Goal: Task Accomplishment & Management: Manage account settings

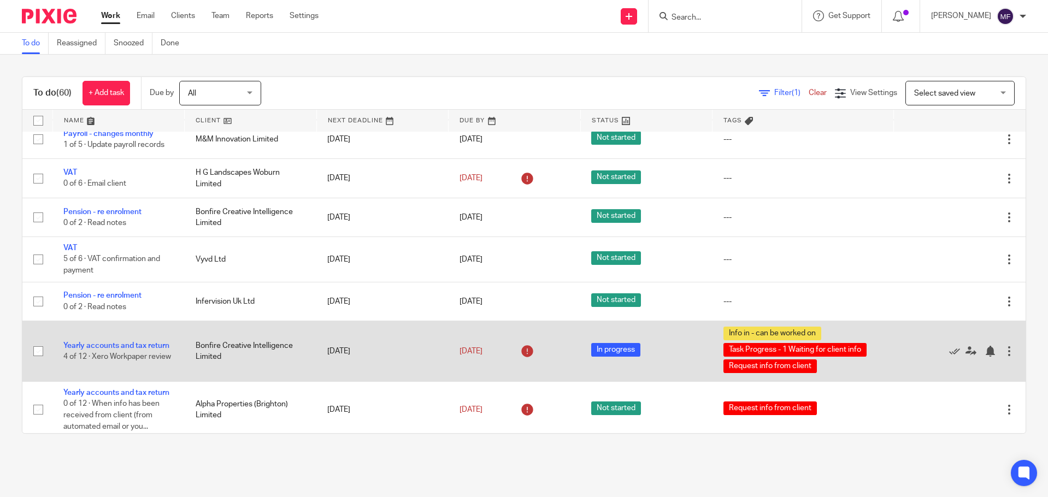
scroll to position [273, 0]
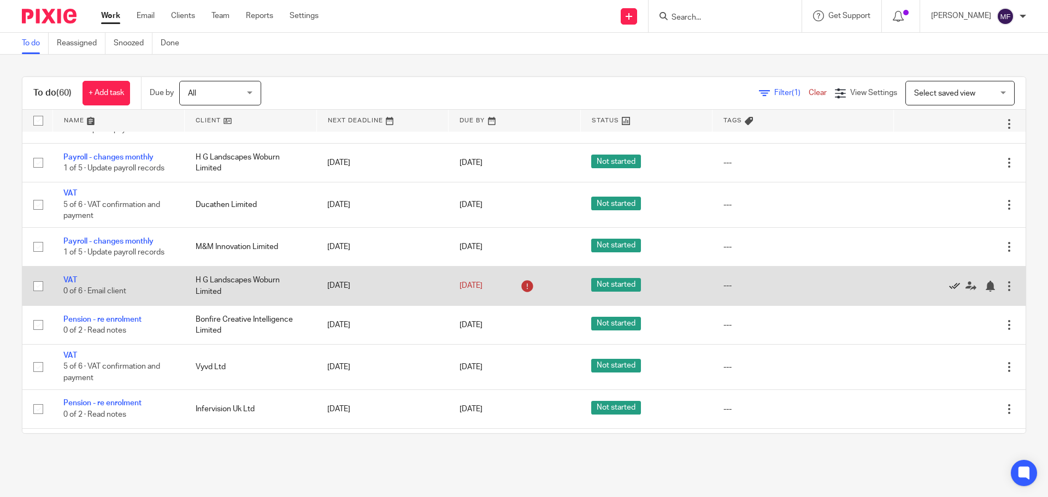
click at [949, 292] on icon at bounding box center [954, 286] width 11 height 11
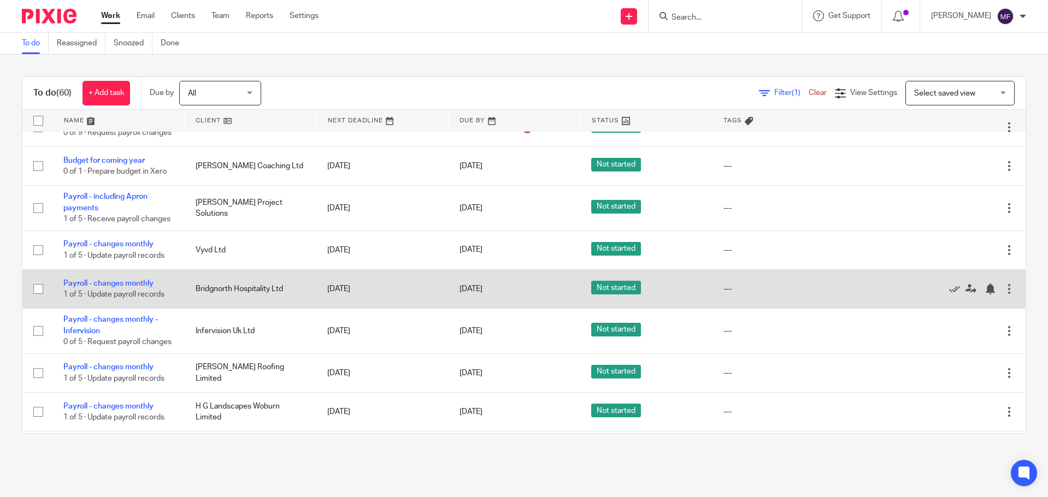
scroll to position [0, 0]
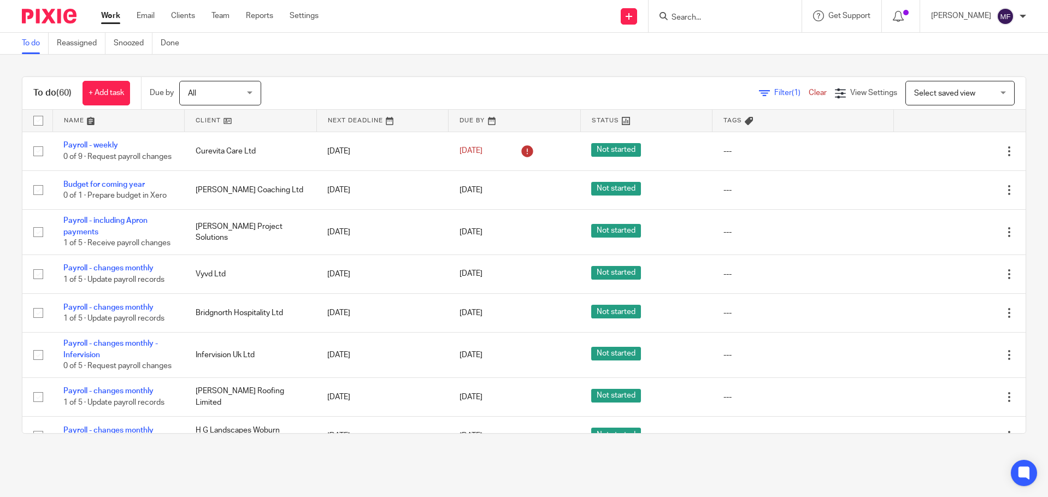
click at [759, 93] on link "Filter (1)" at bounding box center [784, 93] width 50 height 8
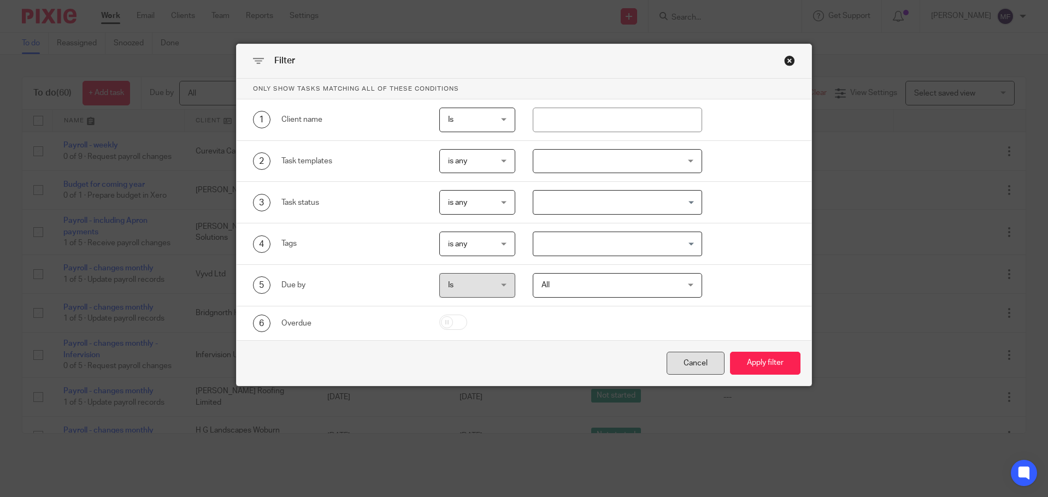
click at [687, 362] on div "Cancel" at bounding box center [695, 363] width 58 height 23
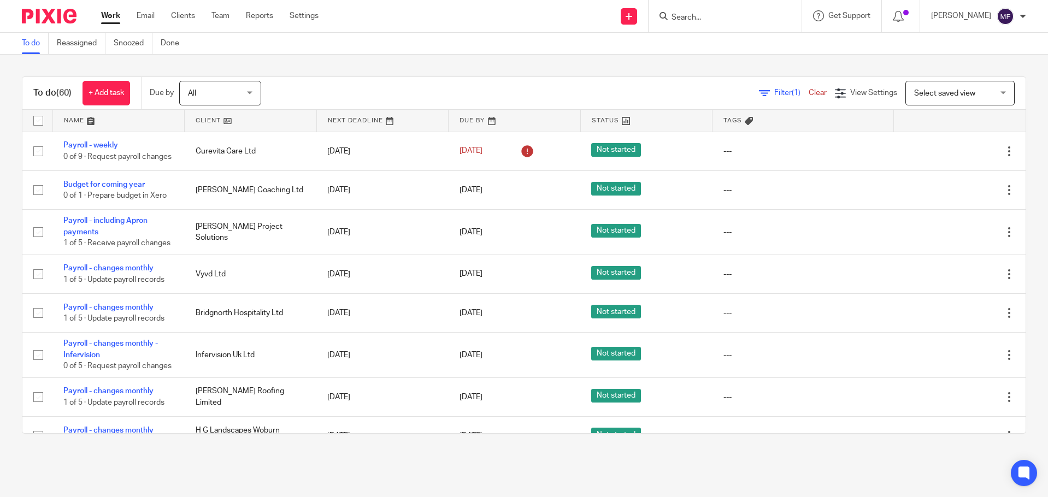
click at [809, 92] on link "Clear" at bounding box center [818, 93] width 18 height 8
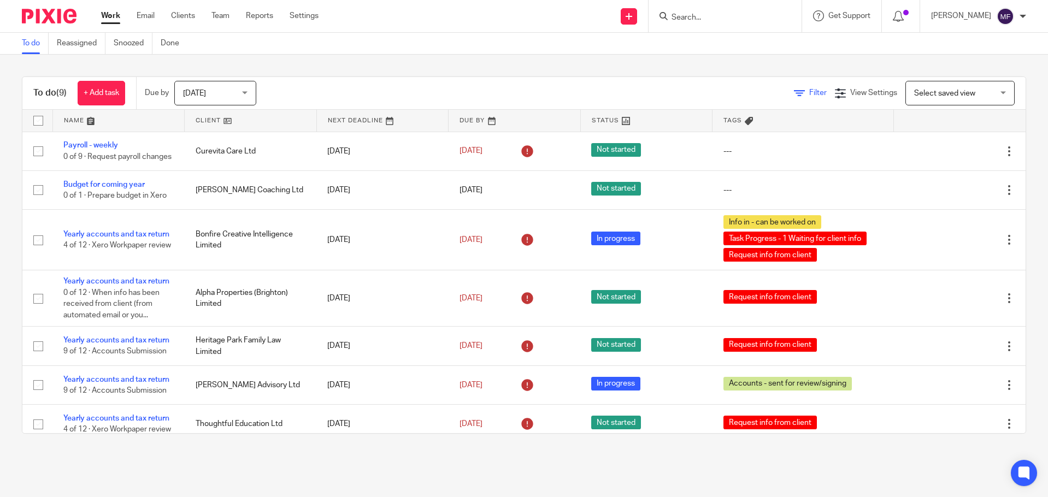
click at [794, 92] on icon at bounding box center [799, 93] width 11 height 11
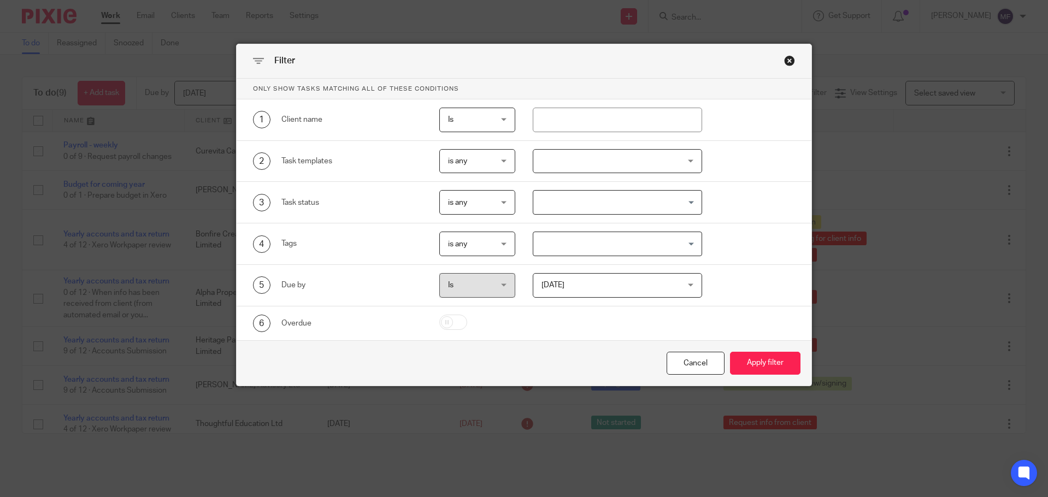
click at [590, 288] on span "[DATE]" at bounding box center [605, 285] width 128 height 23
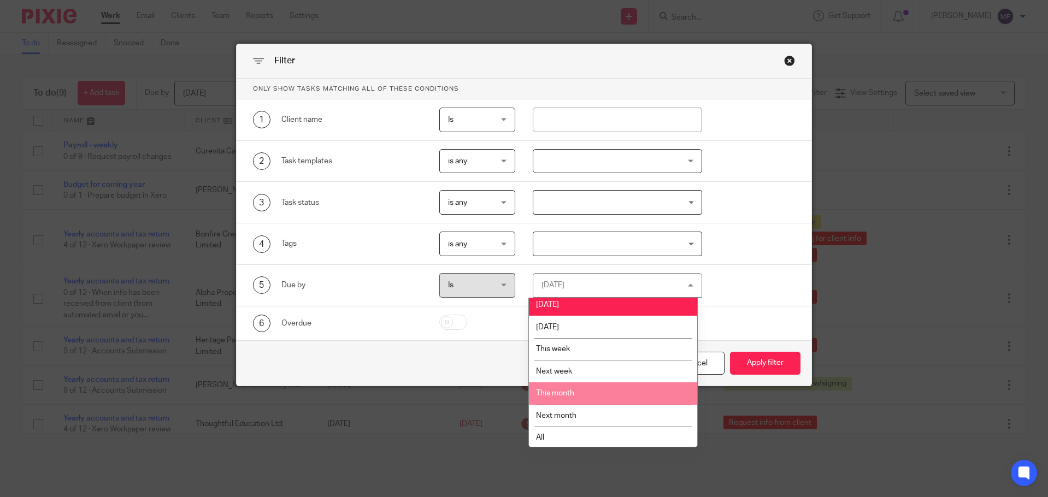
scroll to position [6, 0]
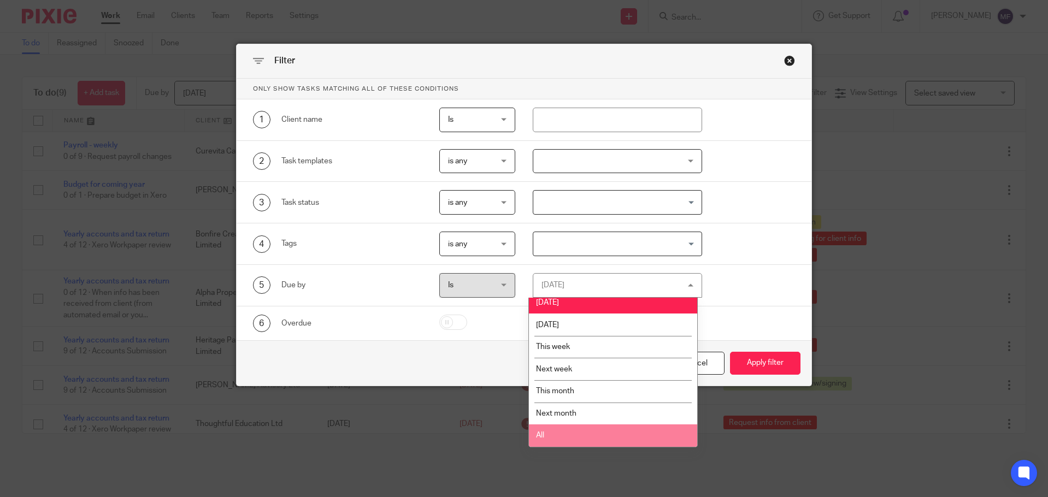
click at [558, 430] on li "All" at bounding box center [613, 435] width 168 height 22
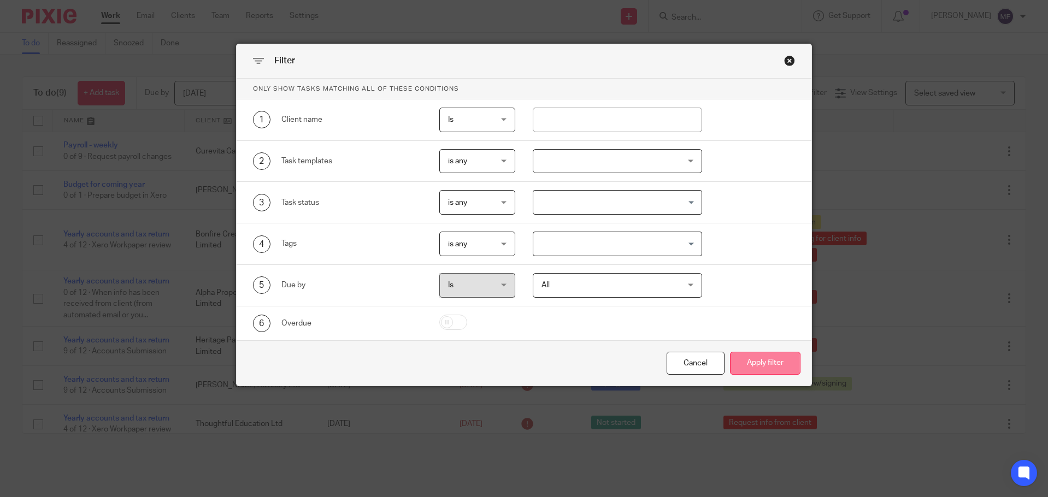
click at [759, 358] on button "Apply filter" at bounding box center [765, 363] width 70 height 23
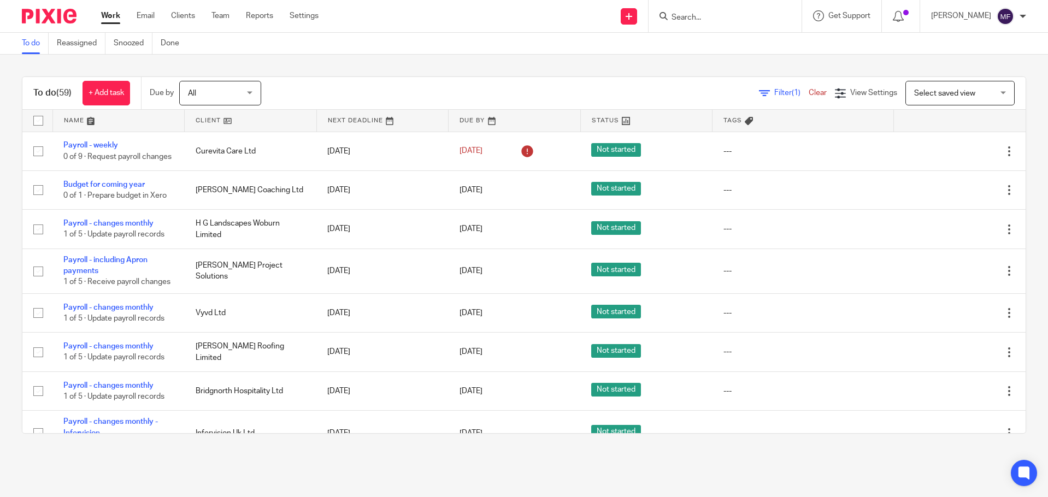
click at [762, 16] on input "Search" at bounding box center [719, 18] width 98 height 10
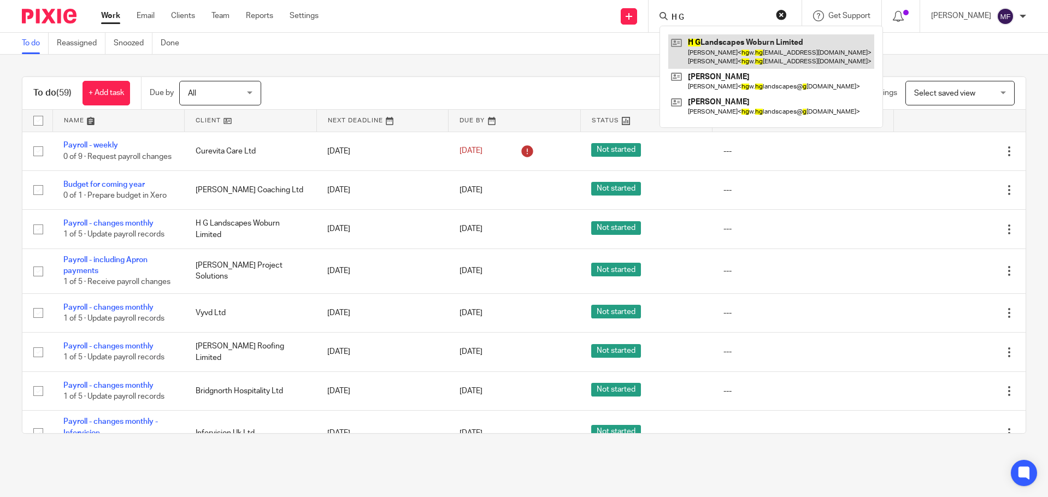
type input "H G"
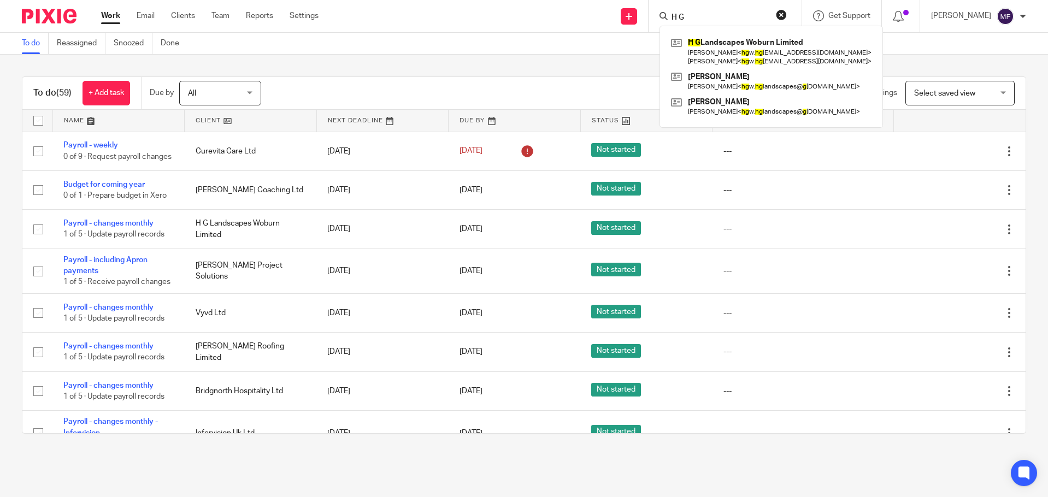
drag, startPoint x: 717, startPoint y: 18, endPoint x: 539, endPoint y: 34, distance: 178.3
click at [587, 15] on div "Send new email Create task Add client Request signature H G H G Landscapes Wobu…" at bounding box center [691, 16] width 713 height 32
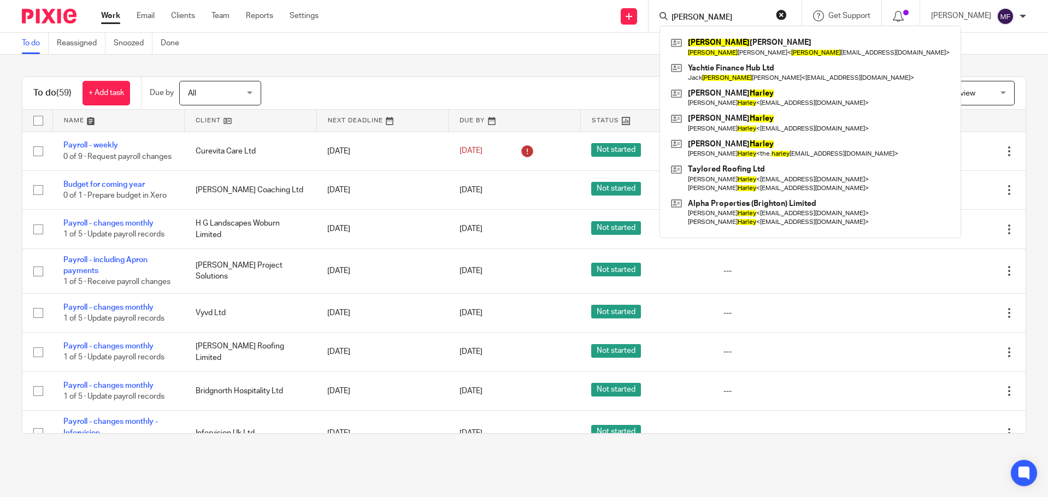
type input "harvey"
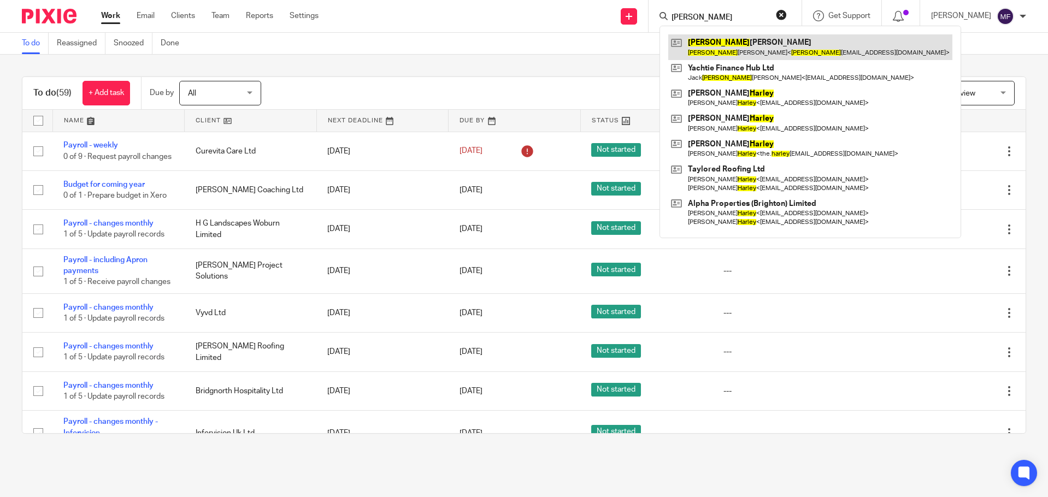
click at [796, 45] on link at bounding box center [810, 46] width 284 height 25
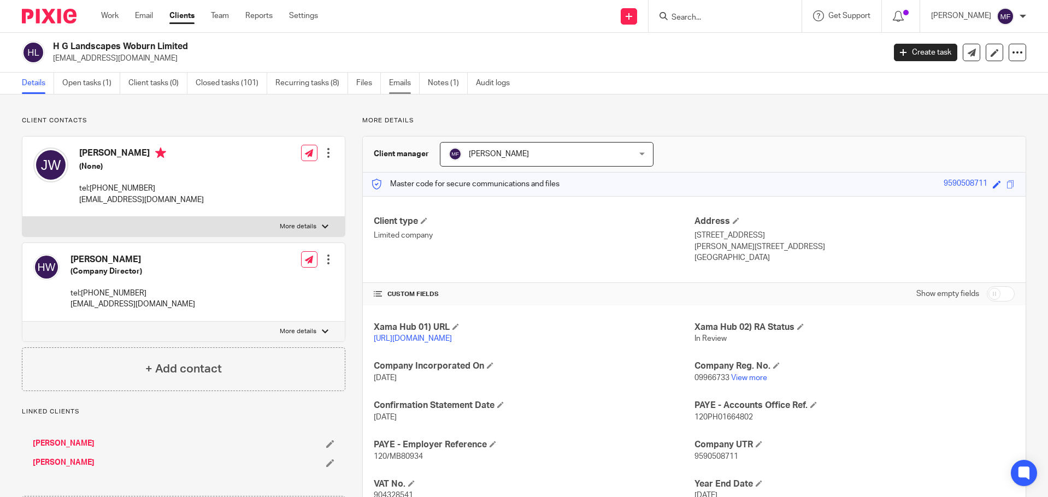
click at [397, 78] on link "Emails" at bounding box center [404, 83] width 31 height 21
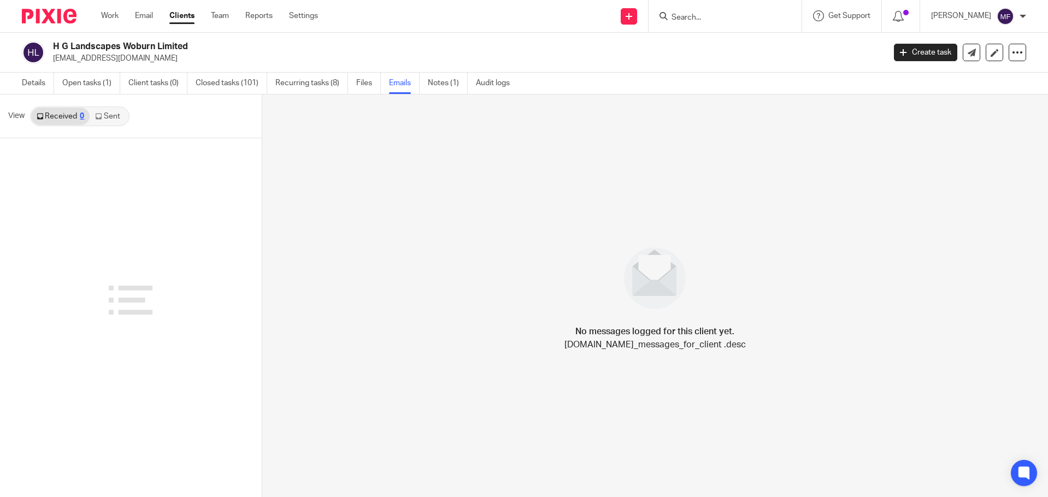
click at [119, 116] on link "Sent" at bounding box center [109, 116] width 38 height 17
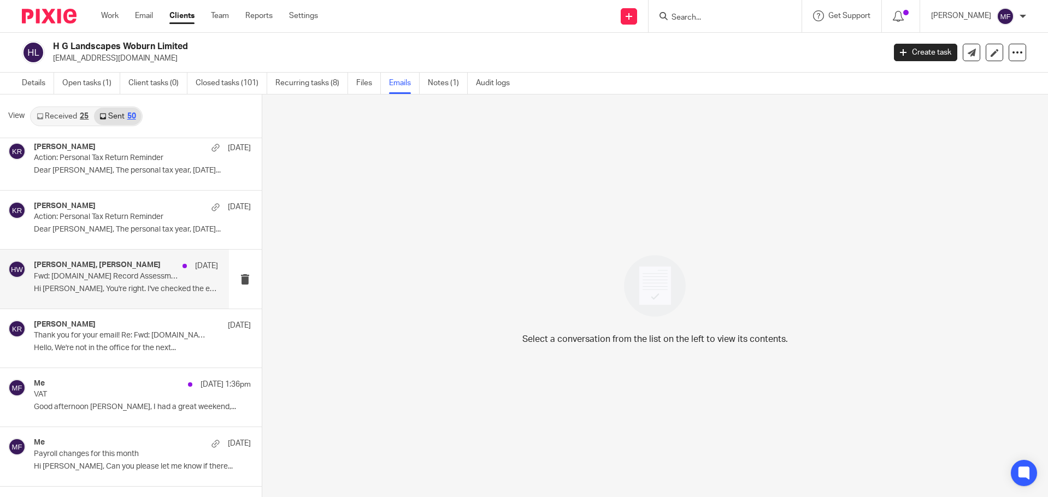
scroll to position [1257, 0]
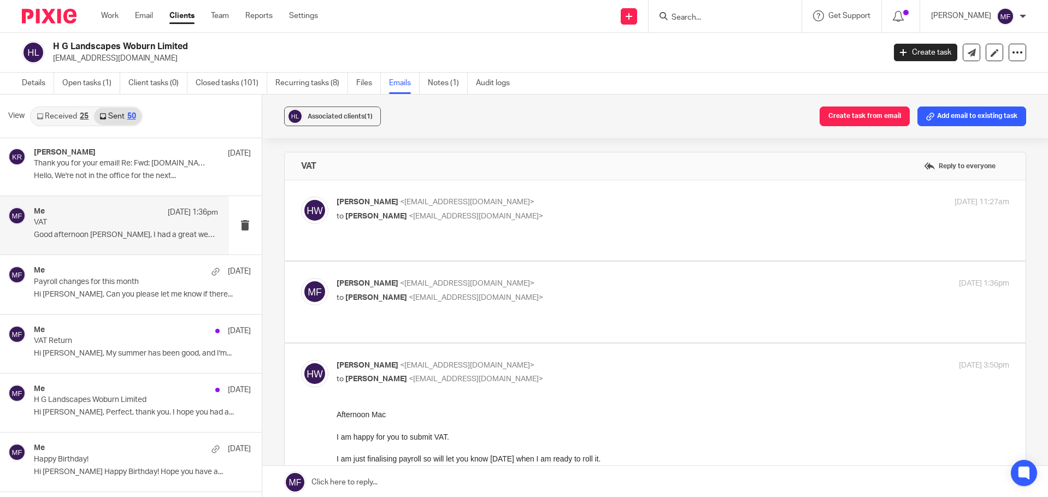
scroll to position [1420, 0]
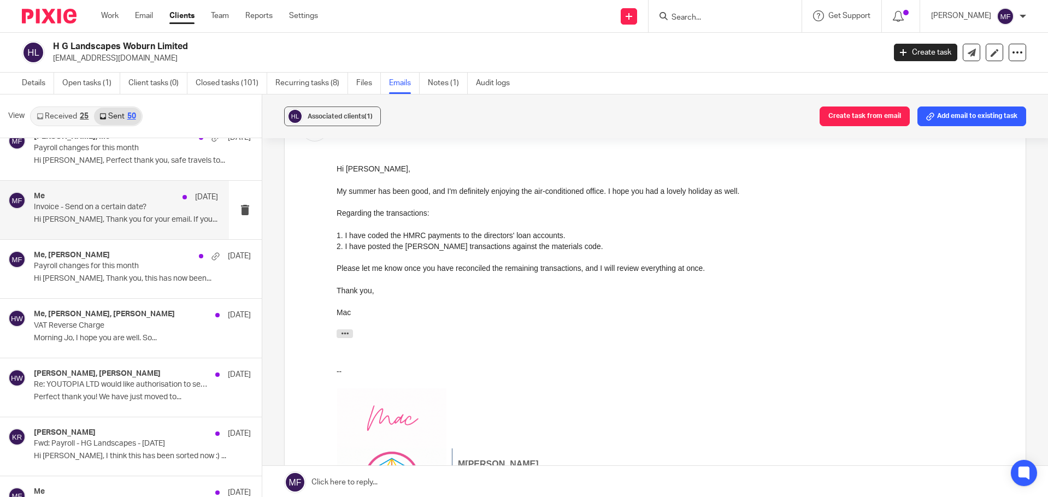
scroll to position [1857, 0]
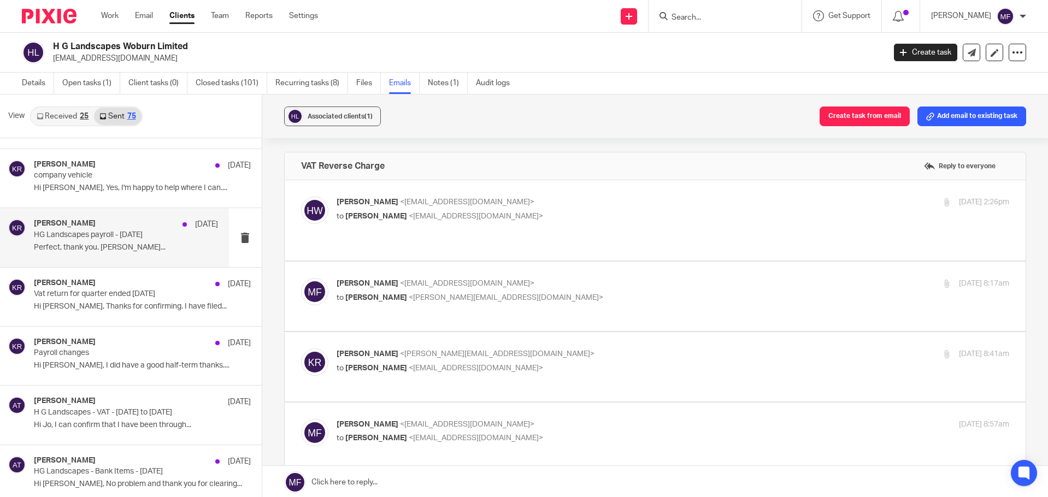
scroll to position [3387, 0]
click at [97, 316] on div "Katherine Robertson 26 Feb Vat return for quarter ended 31st January 25 Hi Jo, …" at bounding box center [131, 295] width 262 height 58
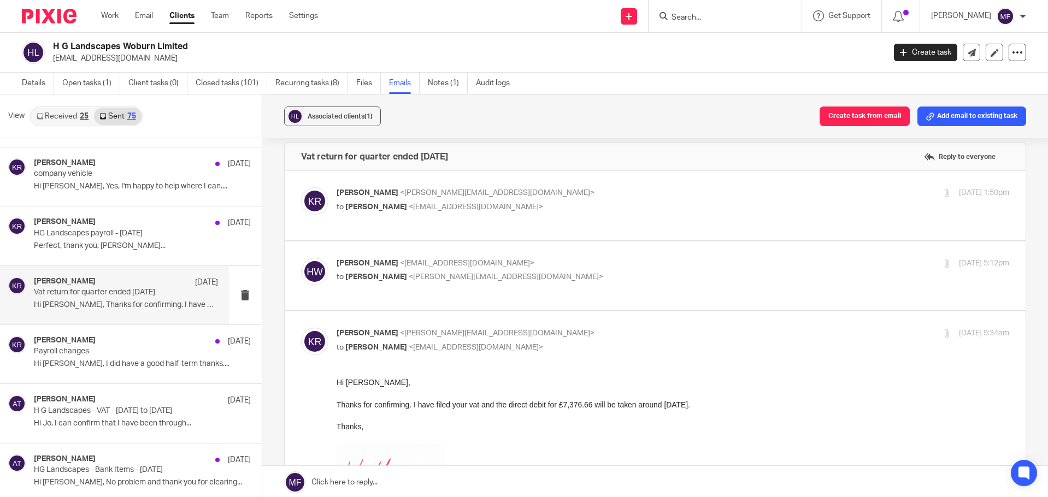
scroll to position [0, 0]
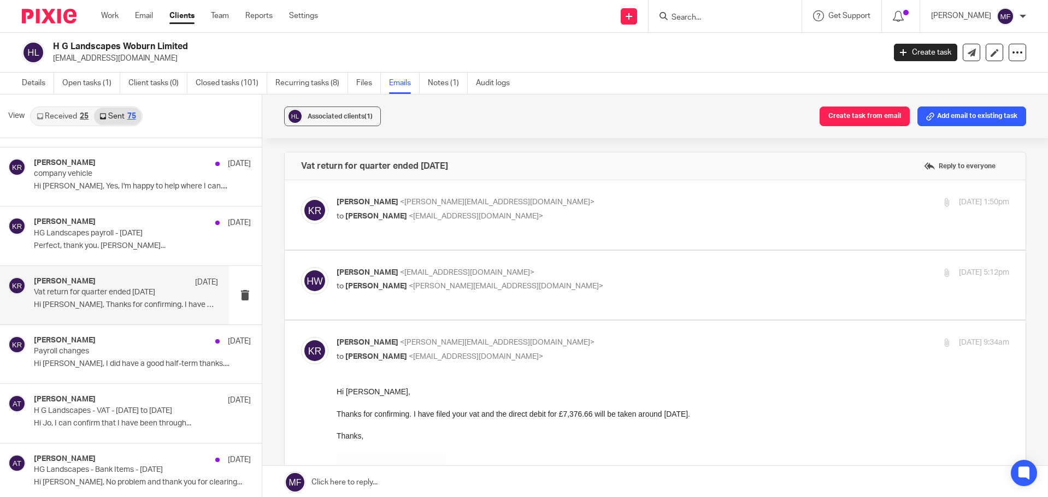
click at [387, 287] on span "[PERSON_NAME]" at bounding box center [376, 286] width 62 height 8
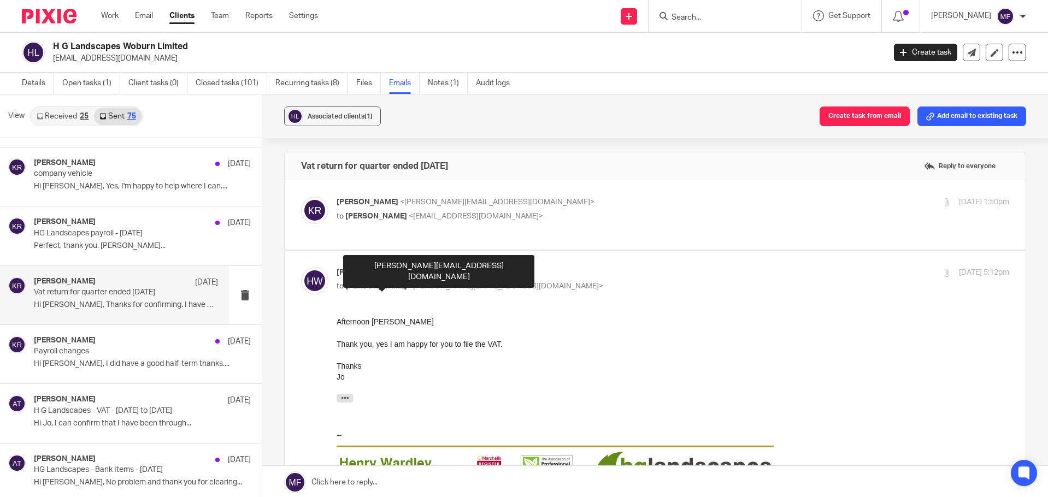
click at [394, 281] on div "HENRY WARDLEY <hgw.hglandscapes@gmail.com> to Katherine Robertson <katherine@yo…" at bounding box center [561, 279] width 449 height 25
checkbox input "false"
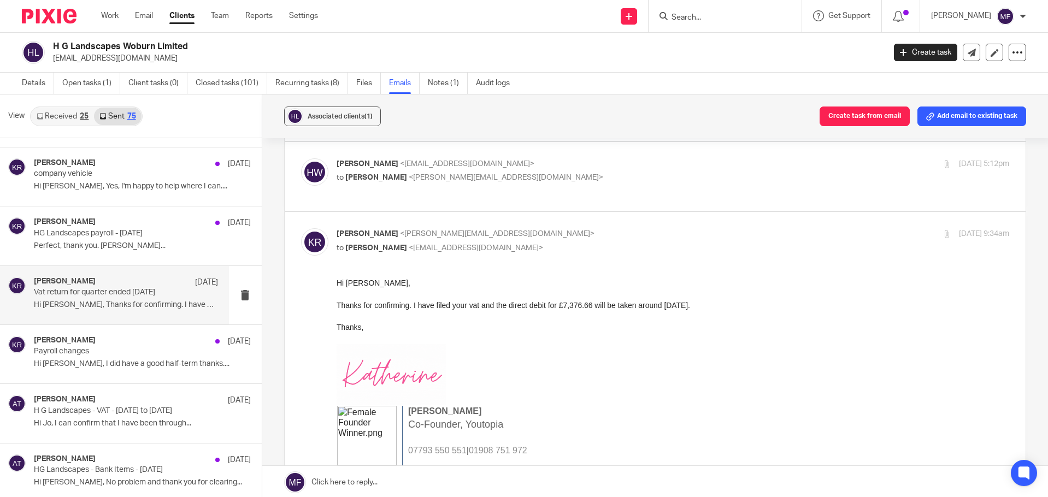
scroll to position [109, 0]
drag, startPoint x: 670, startPoint y: 594, endPoint x: 380, endPoint y: 323, distance: 396.6
drag, startPoint x: 423, startPoint y: 303, endPoint x: 391, endPoint y: 326, distance: 40.0
click at [391, 326] on div "Hi Jo, Thanks for confirming. I have filed your vat and the direct debit for £7…" at bounding box center [672, 436] width 673 height 319
copy div "I have filed your vat and the direct debit for £7,376.66 will be taken around 1…"
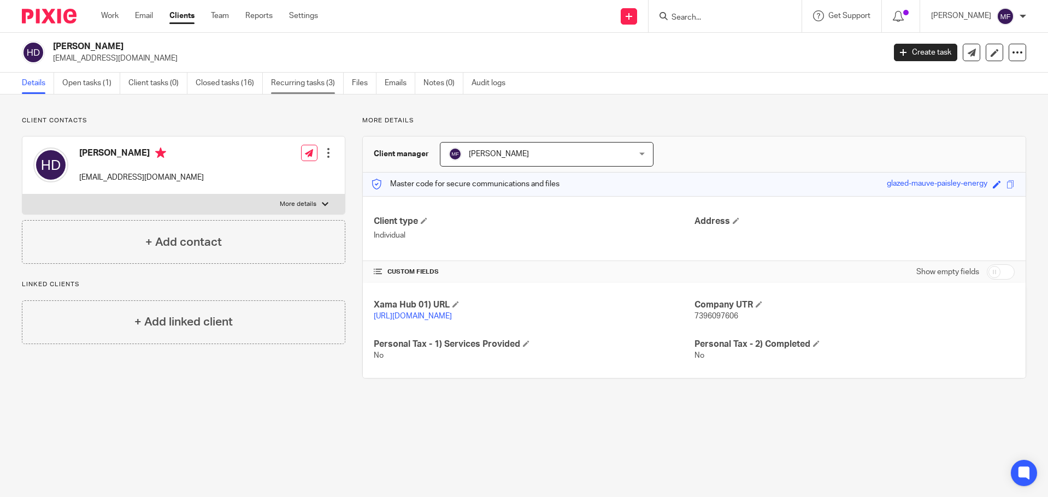
click at [328, 85] on link "Recurring tasks (3)" at bounding box center [307, 83] width 73 height 21
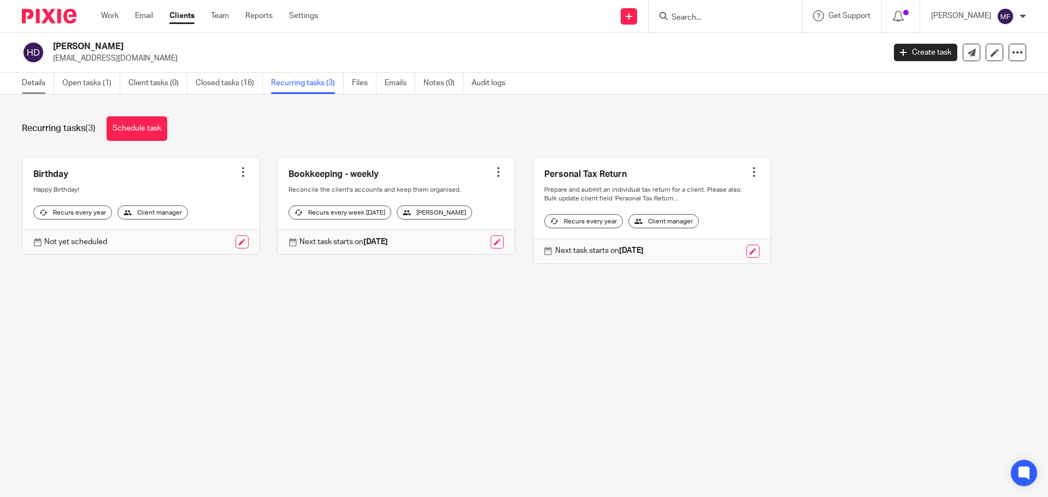
click at [29, 77] on link "Details" at bounding box center [38, 83] width 32 height 21
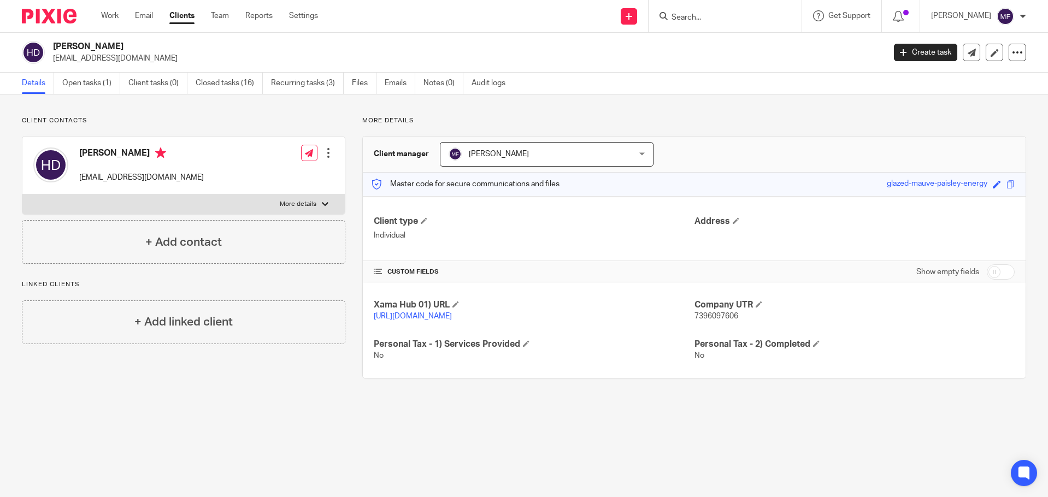
drag, startPoint x: 54, startPoint y: 11, endPoint x: 53, endPoint y: 3, distance: 7.7
click at [54, 11] on img at bounding box center [49, 16] width 55 height 15
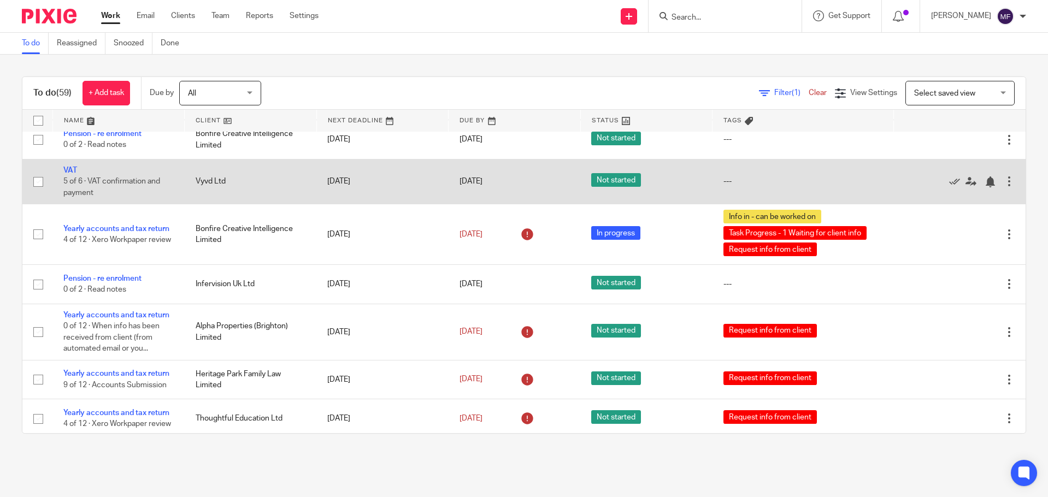
scroll to position [437, 0]
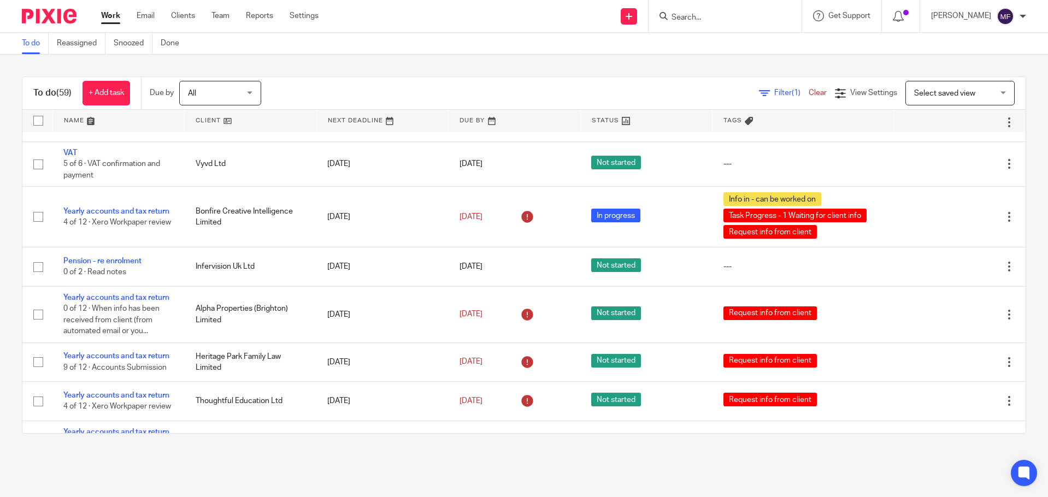
click at [716, 15] on input "Search" at bounding box center [719, 18] width 98 height 10
type input "team"
click at [721, 34] on link at bounding box center [749, 46] width 162 height 25
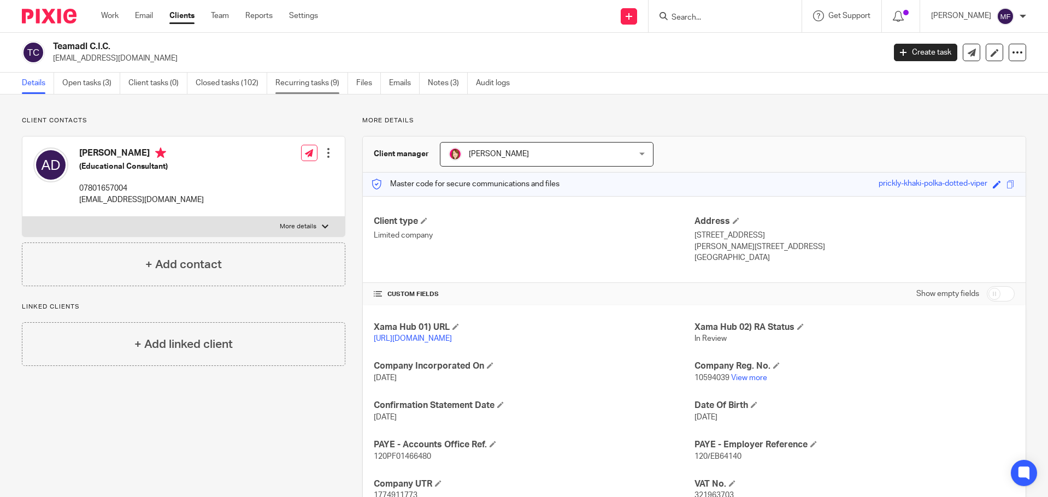
click at [334, 82] on link "Recurring tasks (9)" at bounding box center [311, 83] width 73 height 21
